Goal: Task Accomplishment & Management: Manage account settings

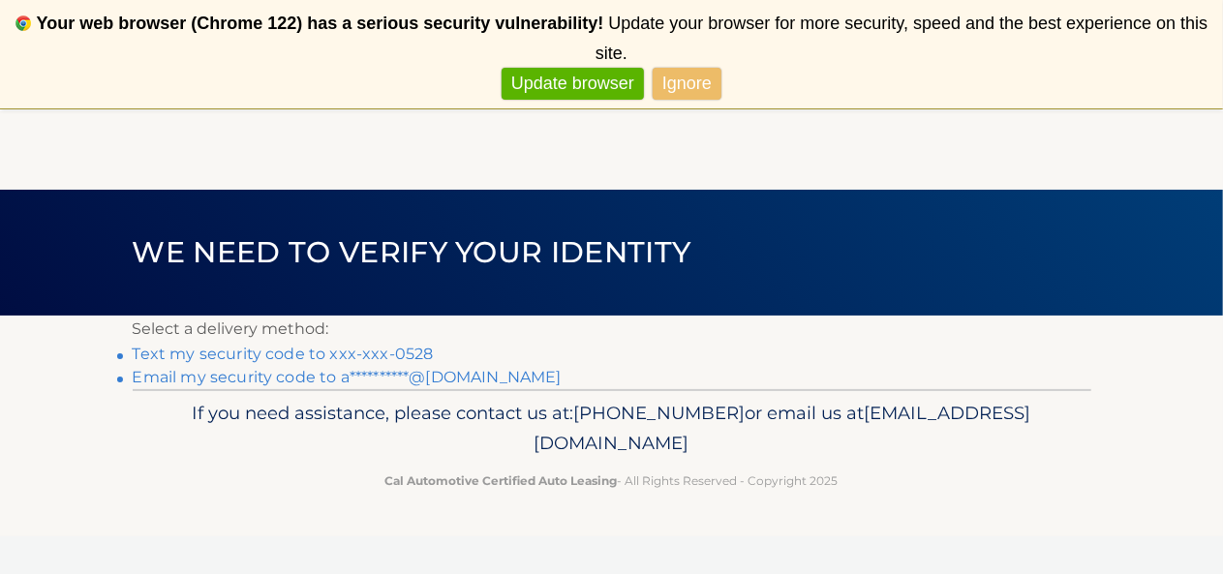
click at [385, 353] on link "Text my security code to xxx-xxx-0528" at bounding box center [283, 354] width 301 height 18
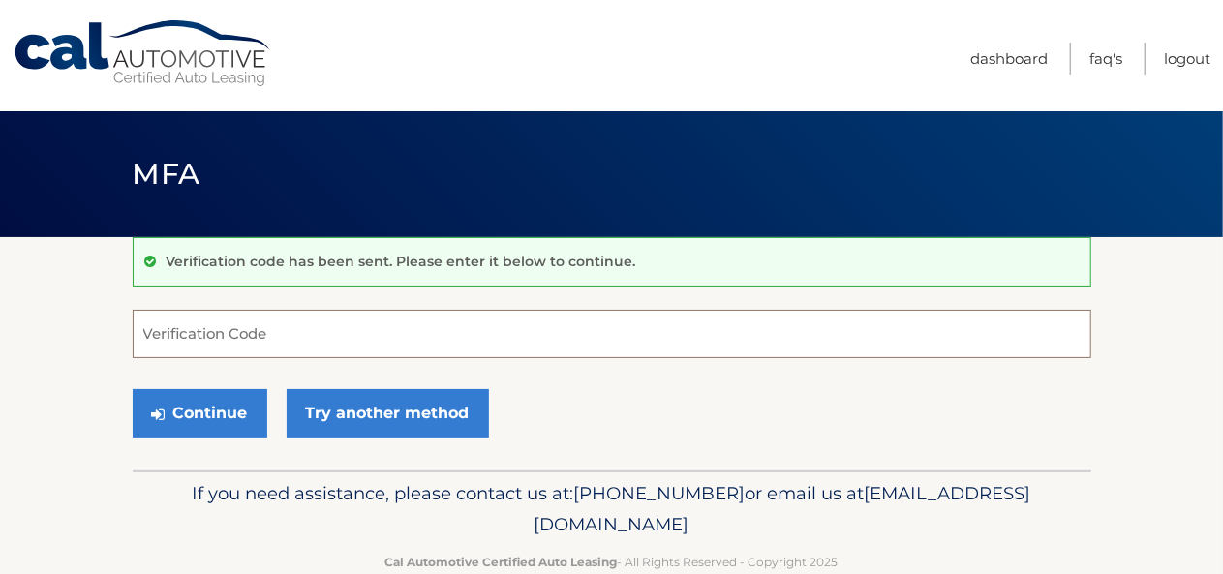
click at [312, 336] on input "Verification Code" at bounding box center [612, 334] width 959 height 48
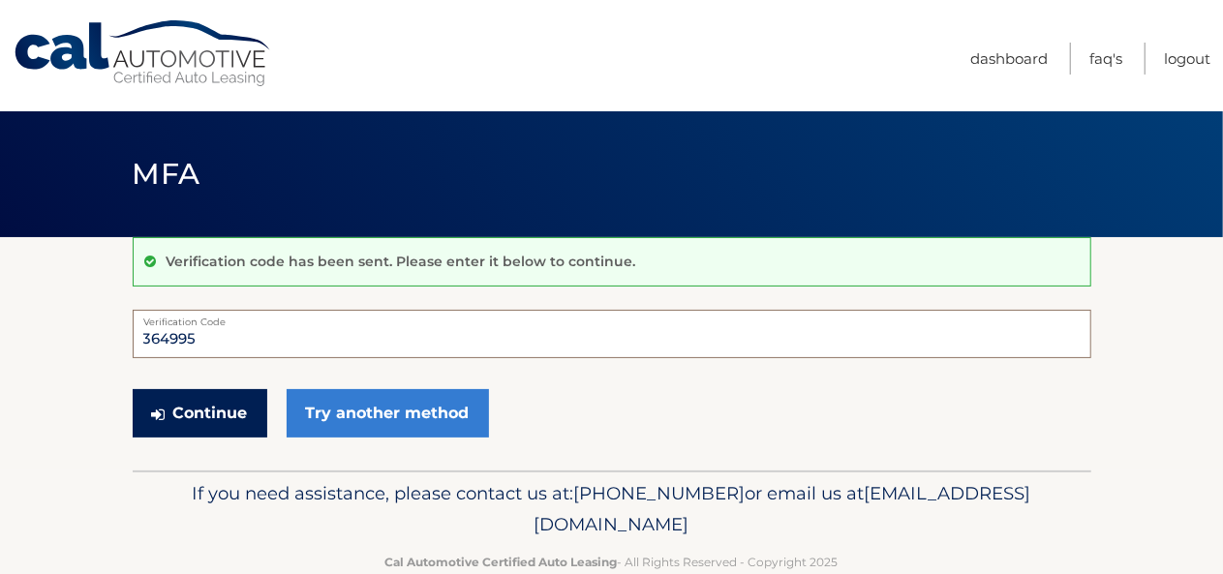
type input "364995"
click at [221, 428] on button "Continue" at bounding box center [200, 413] width 135 height 48
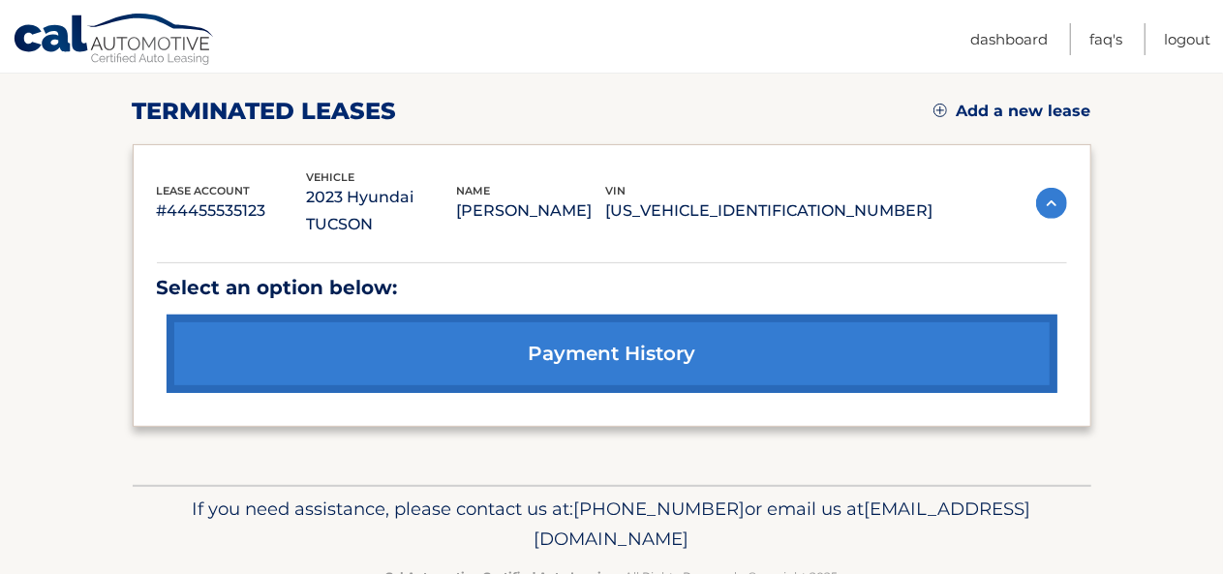
scroll to position [257, 0]
click at [1002, 102] on link "Add a new lease" at bounding box center [1012, 111] width 158 height 19
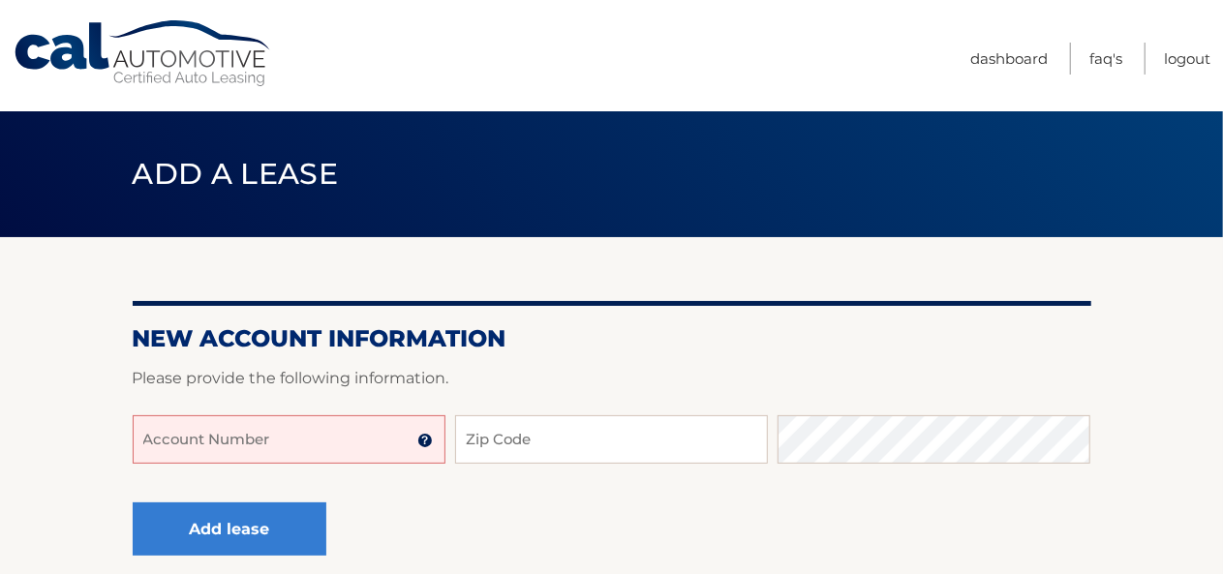
click at [382, 442] on input "Account Number" at bounding box center [289, 439] width 313 height 48
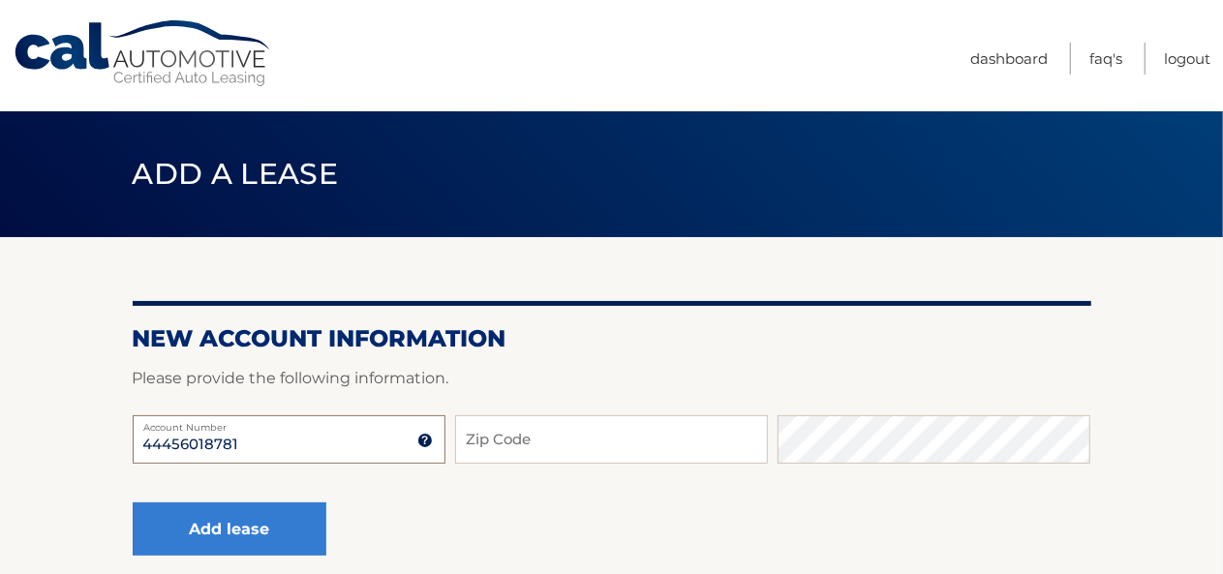
type input "44456018781"
click at [571, 458] on input "Zip Code" at bounding box center [611, 439] width 313 height 48
type input "11710"
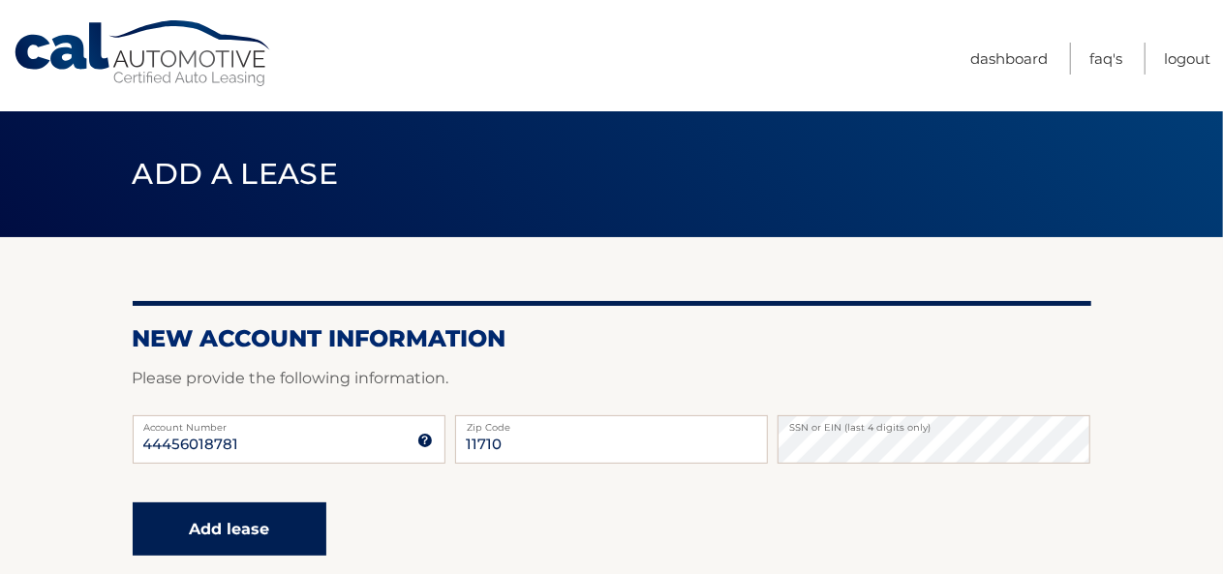
click at [253, 525] on button "Add lease" at bounding box center [230, 529] width 194 height 53
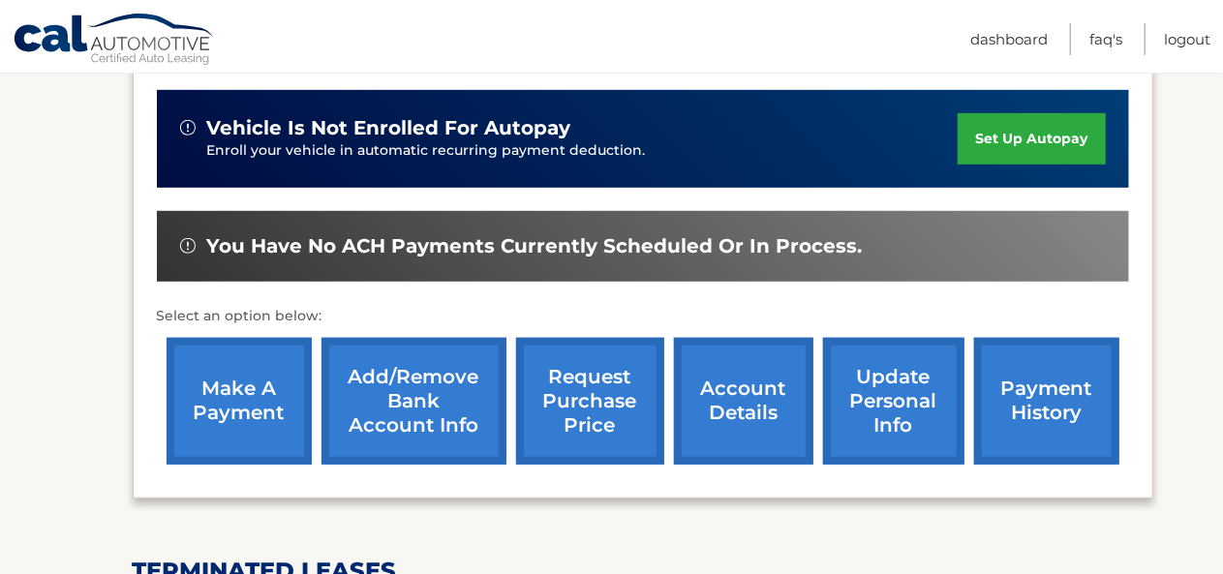
scroll to position [544, 0]
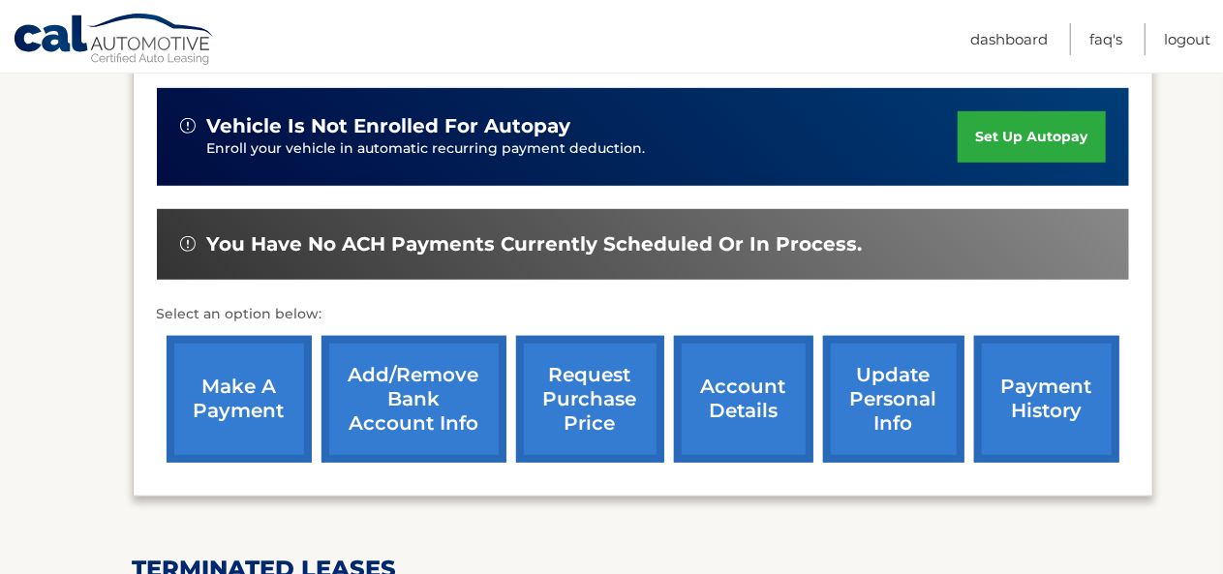
click at [769, 411] on link "account details" at bounding box center [743, 399] width 139 height 127
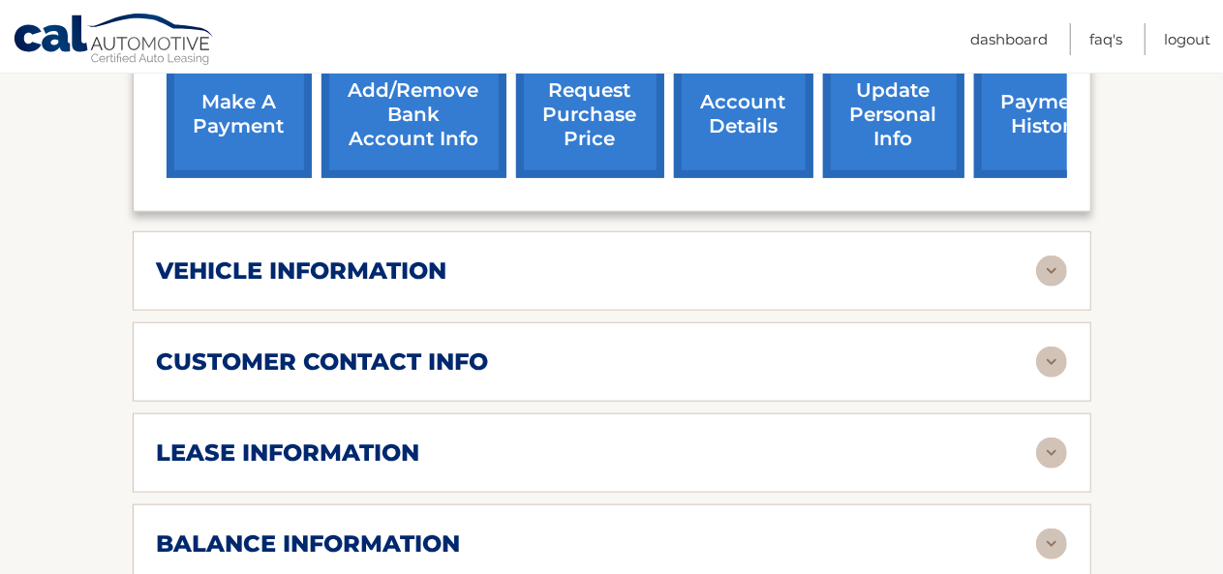
scroll to position [838, 0]
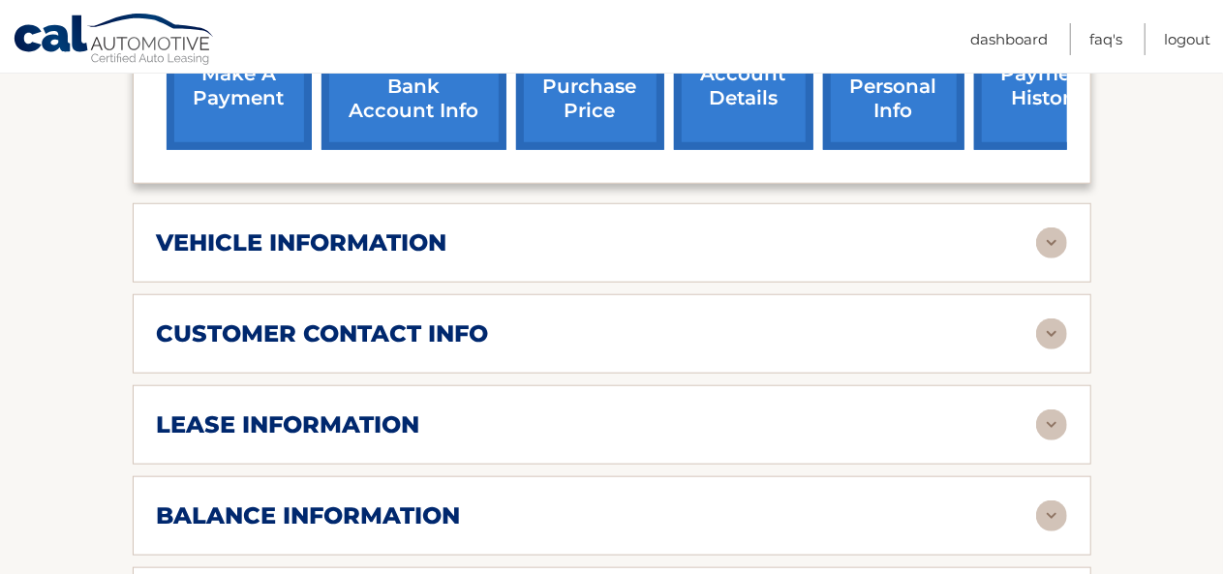
click at [1044, 410] on img at bounding box center [1051, 425] width 31 height 31
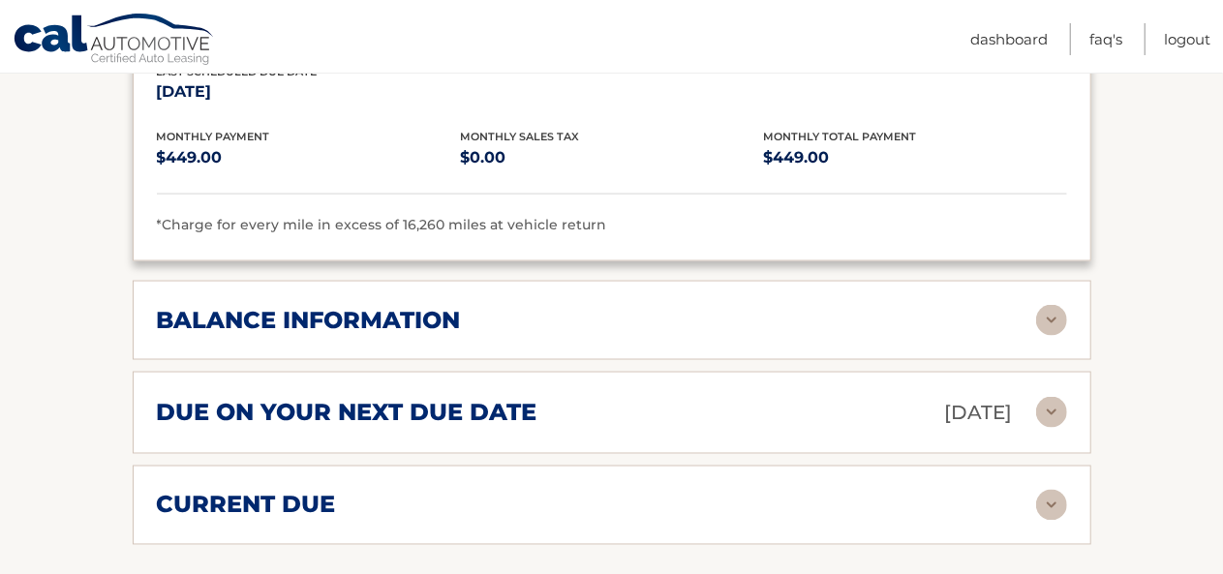
scroll to position [1400, 0]
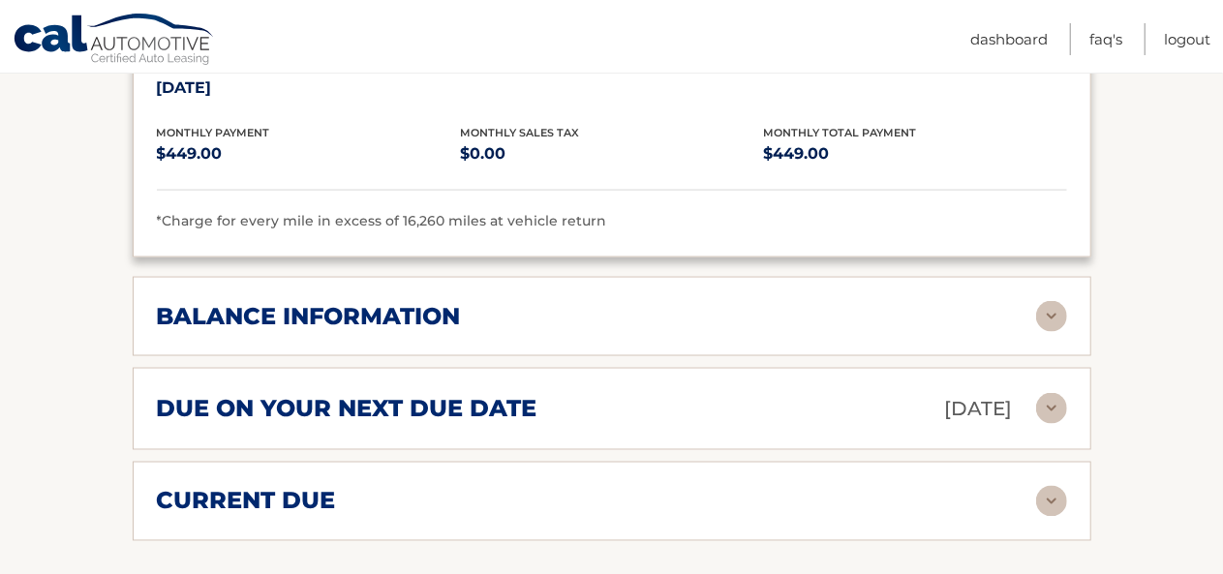
click at [238, 302] on h2 "balance information" at bounding box center [309, 316] width 304 height 29
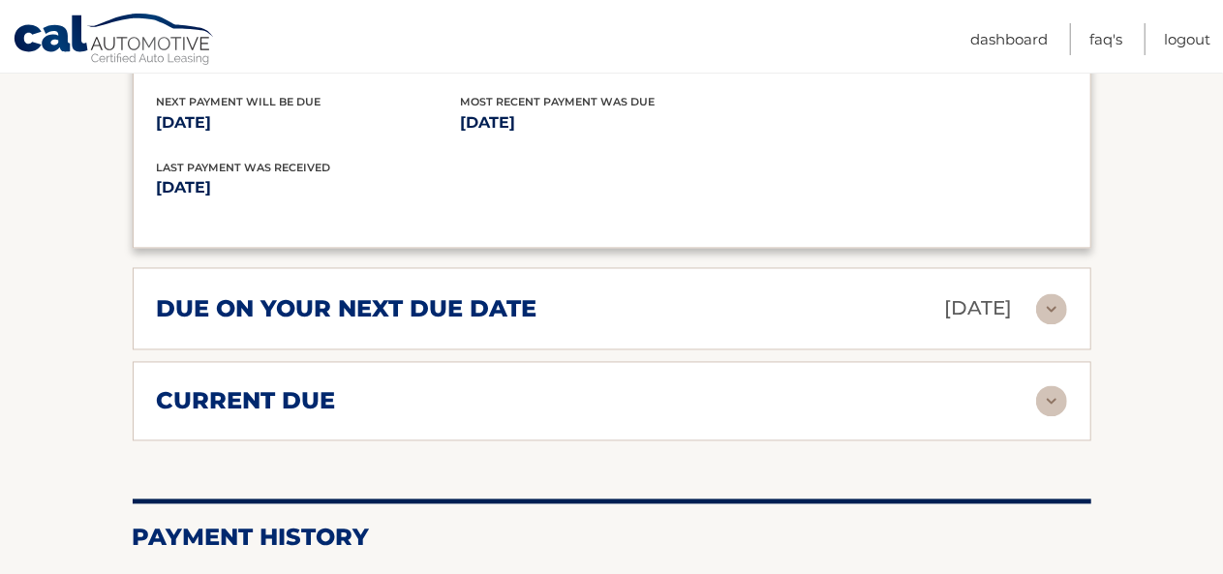
scroll to position [1733, 0]
click at [200, 387] on h2 "current due" at bounding box center [246, 401] width 179 height 29
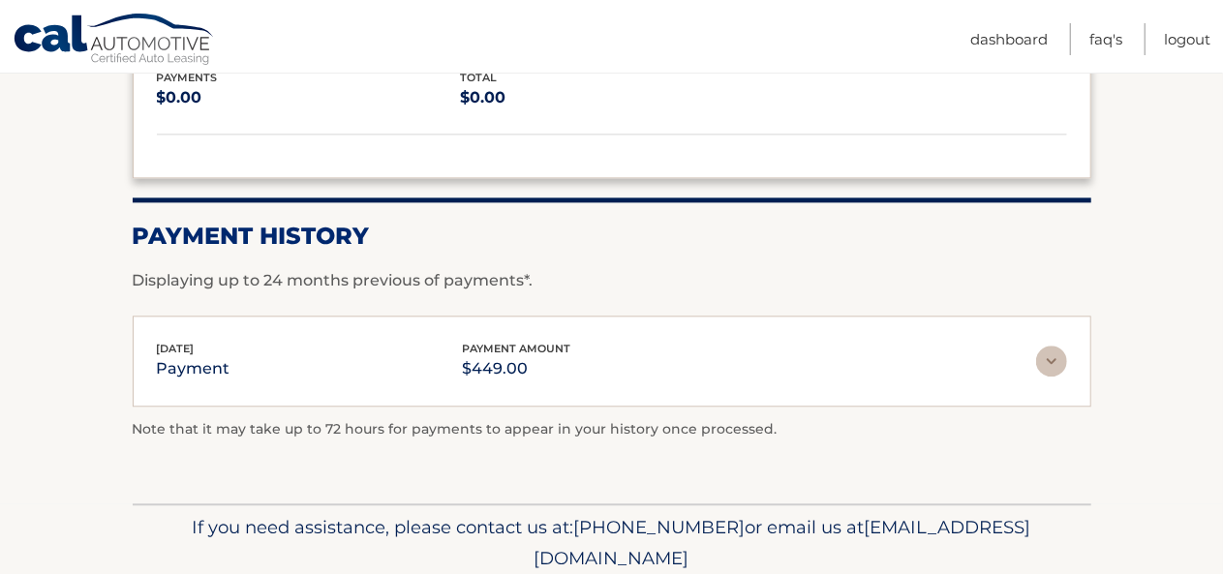
click at [159, 355] on p "payment" at bounding box center [194, 368] width 74 height 27
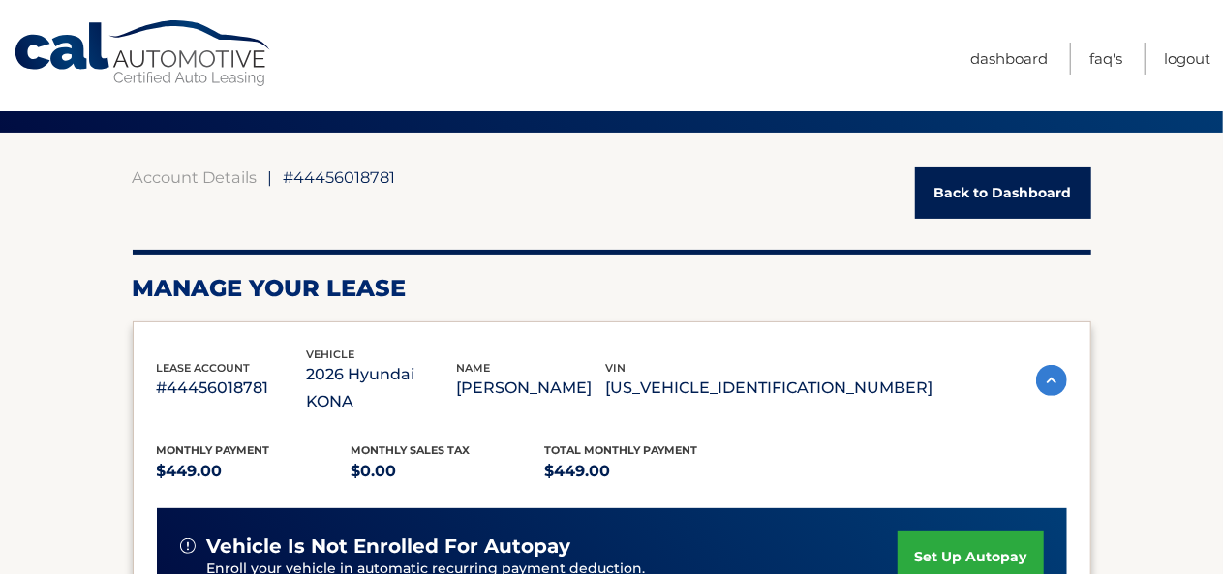
scroll to position [23, 0]
